Goal: Information Seeking & Learning: Learn about a topic

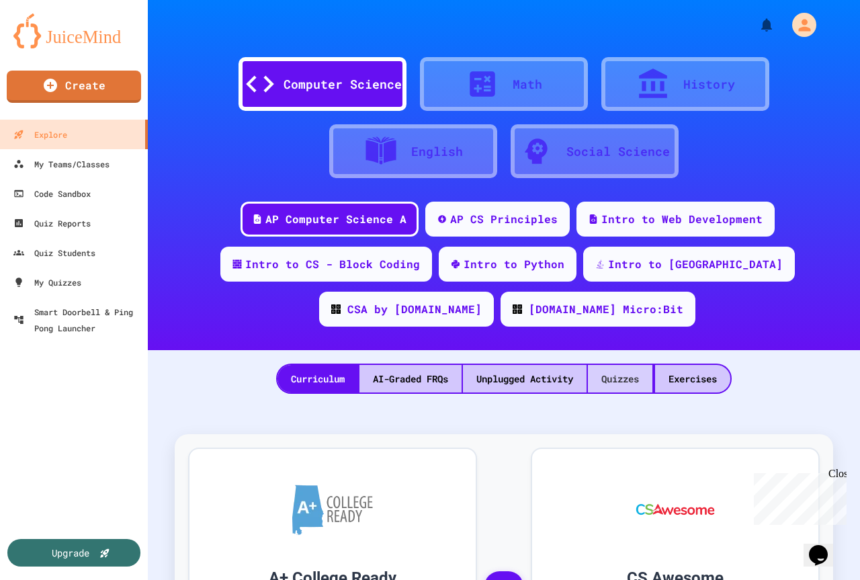
click at [610, 383] on div "Quizzes" at bounding box center [620, 379] width 64 height 28
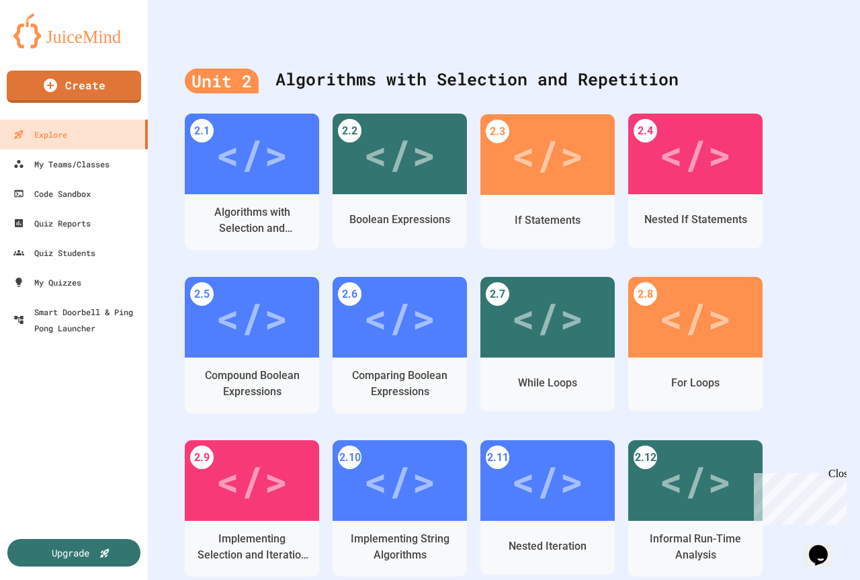
scroll to position [1142, 0]
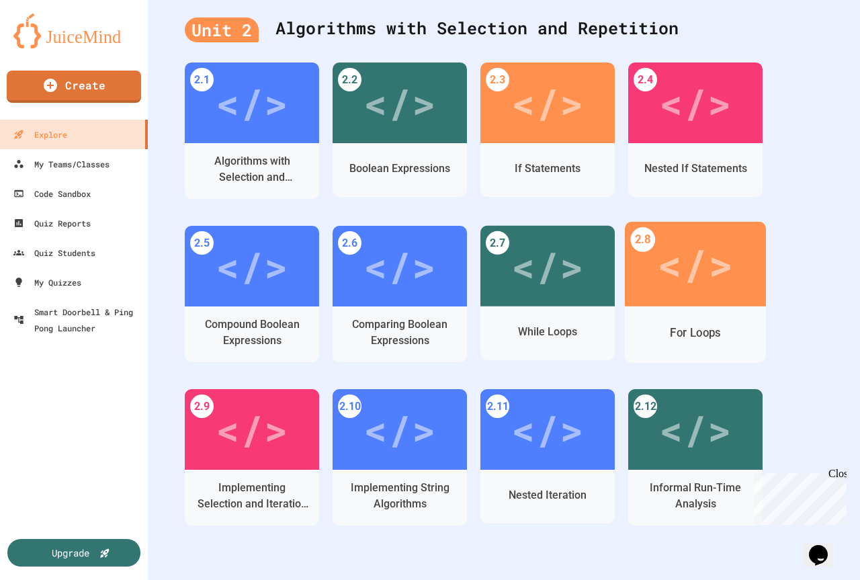
click at [717, 308] on div "For Loops" at bounding box center [695, 334] width 141 height 56
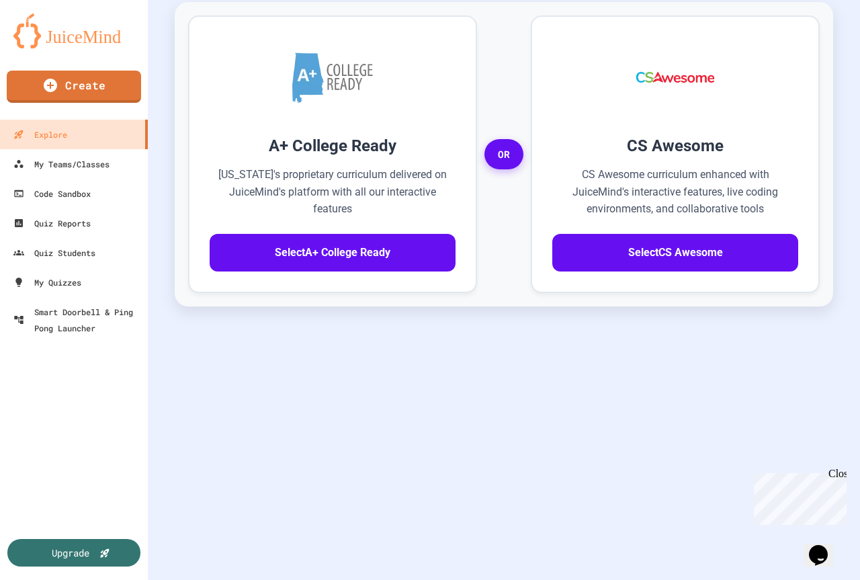
scroll to position [442, 0]
